Goal: Transaction & Acquisition: Purchase product/service

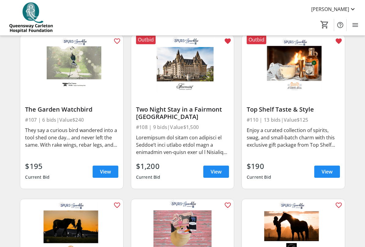
scroll to position [387, 0]
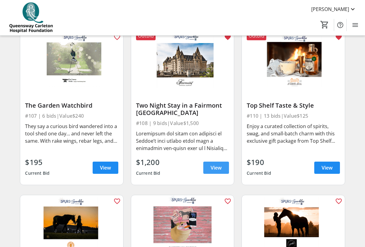
click at [217, 168] on span "View" at bounding box center [215, 167] width 11 height 7
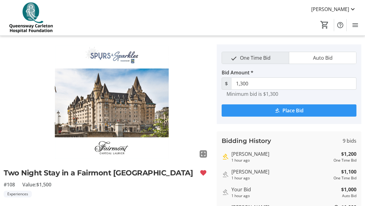
scroll to position [6, 0]
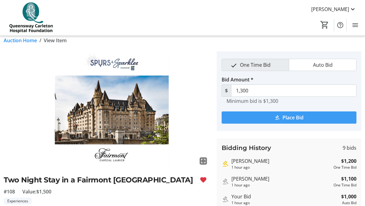
click at [292, 118] on span "Place Bid" at bounding box center [292, 117] width 21 height 7
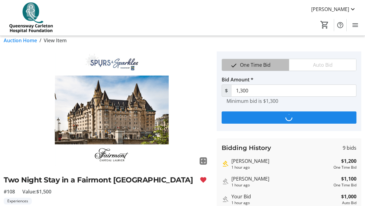
scroll to position [0, 0]
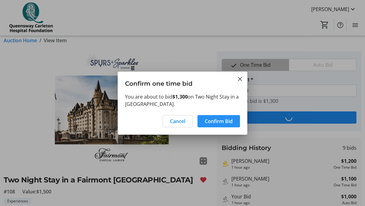
click at [224, 123] on span "Confirm Bid" at bounding box center [219, 120] width 28 height 7
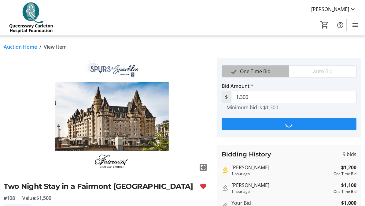
scroll to position [6, 0]
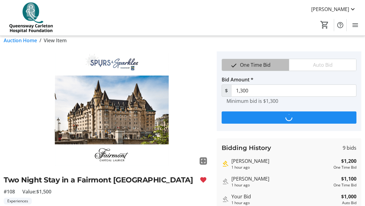
type input "1,400"
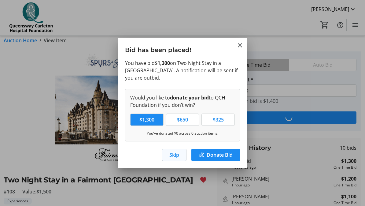
click at [177, 155] on span "Skip" at bounding box center [174, 154] width 10 height 7
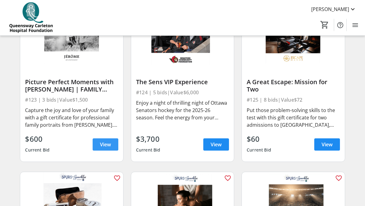
scroll to position [1232, 0]
click at [109, 148] on span "View" at bounding box center [105, 143] width 11 height 7
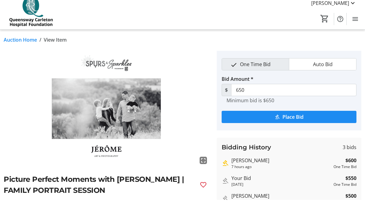
scroll to position [7, 0]
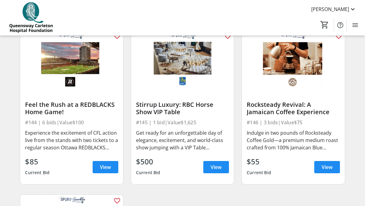
scroll to position [2358, 0]
click at [219, 168] on span "View" at bounding box center [215, 166] width 11 height 7
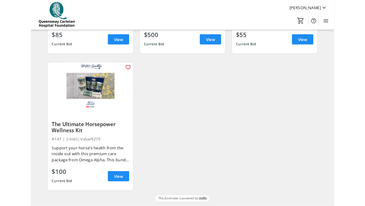
scroll to position [2519, 0]
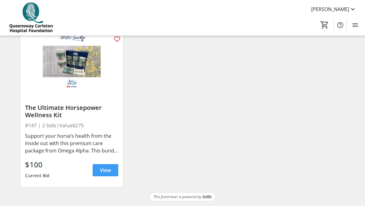
click at [109, 170] on span "View" at bounding box center [105, 169] width 11 height 7
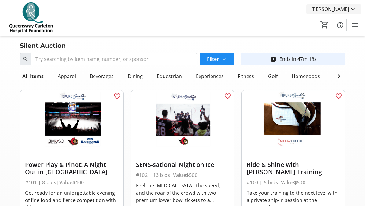
click at [354, 10] on mat-icon at bounding box center [352, 8] width 7 height 7
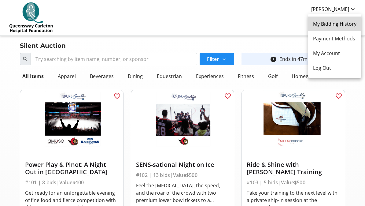
click at [350, 27] on link "My Bidding History" at bounding box center [334, 23] width 53 height 15
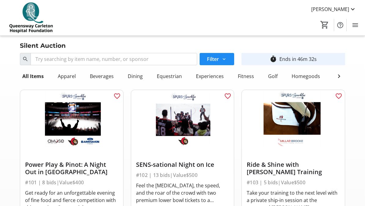
click at [250, 162] on div "Ride & Shine with [PERSON_NAME] Training" at bounding box center [292, 168] width 93 height 15
